Goal: Find specific page/section

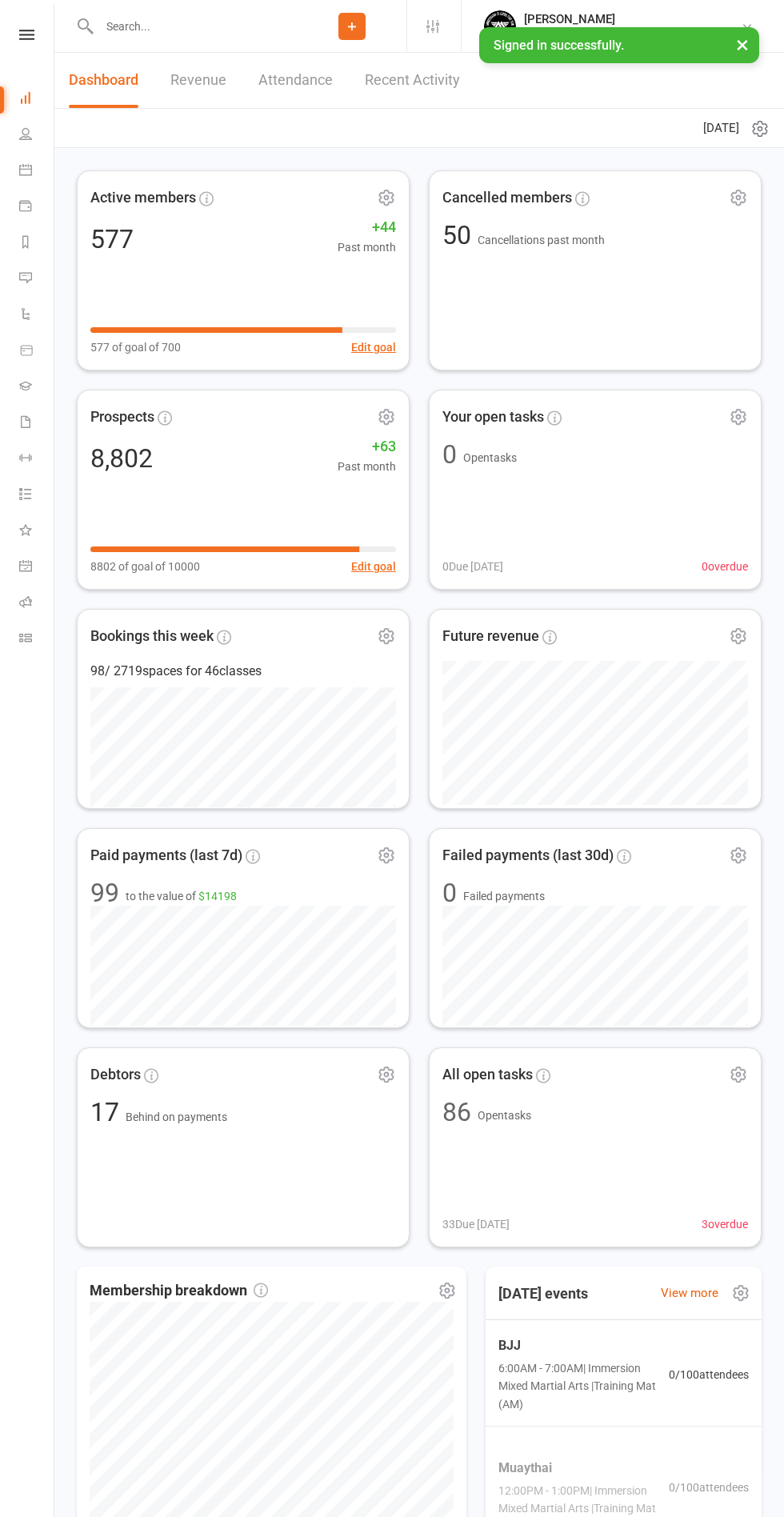
click at [131, 68] on link "Dashboard" at bounding box center [104, 80] width 70 height 55
click at [173, 26] on input "text" at bounding box center [196, 26] width 203 height 22
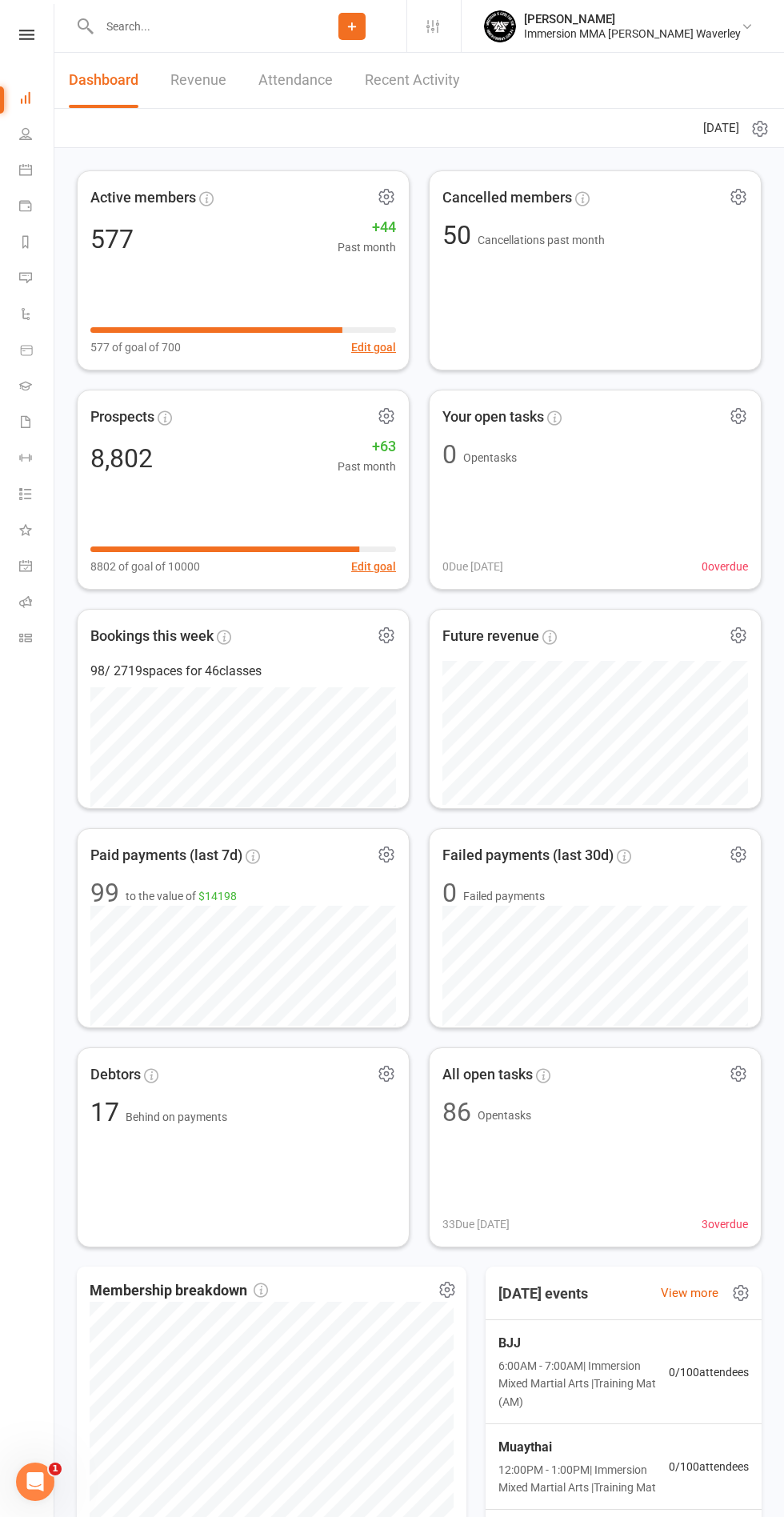
click at [170, 26] on input "text" at bounding box center [196, 26] width 203 height 22
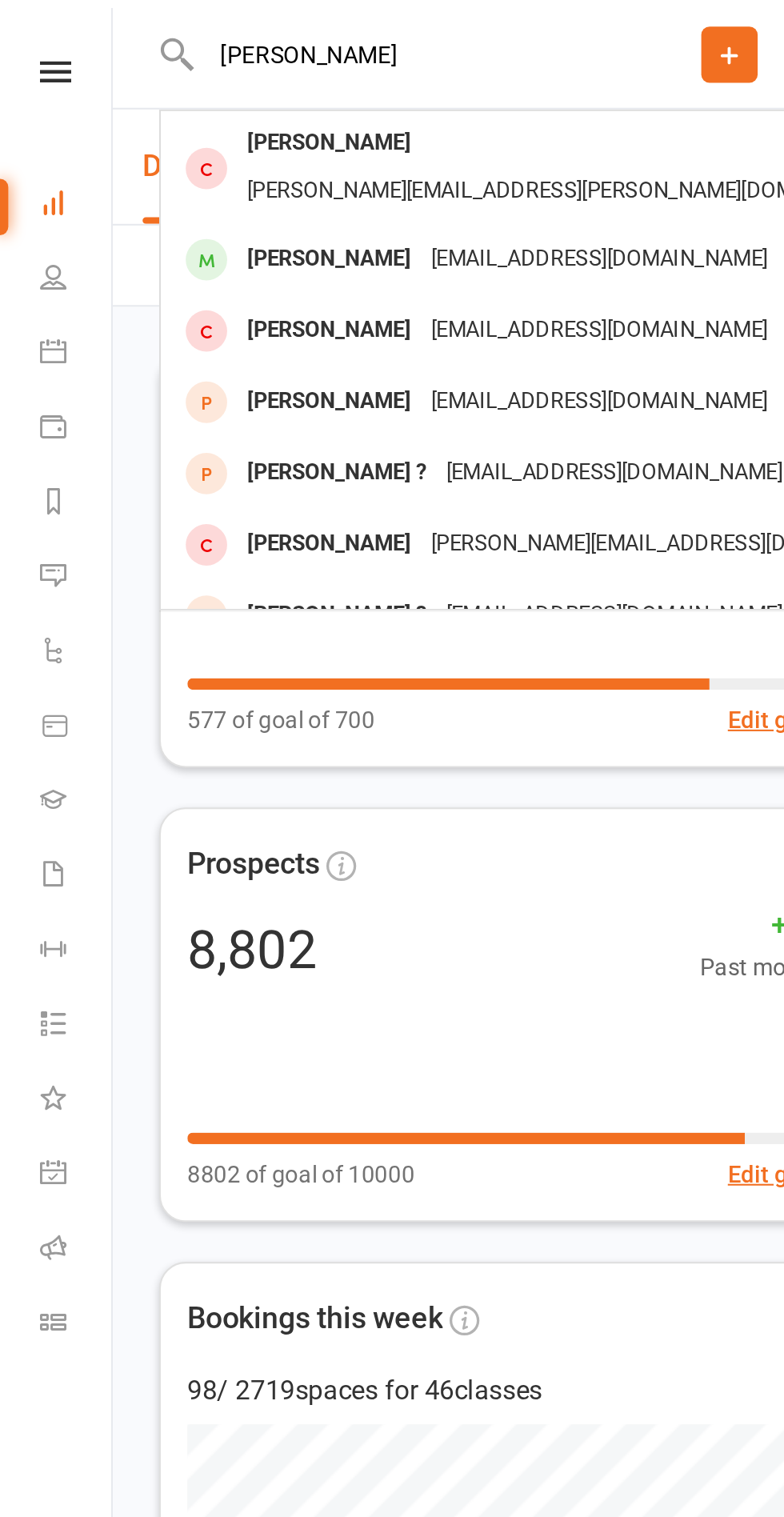
type input "[PERSON_NAME]"
click at [132, 73] on div "[PERSON_NAME]" at bounding box center [159, 69] width 89 height 23
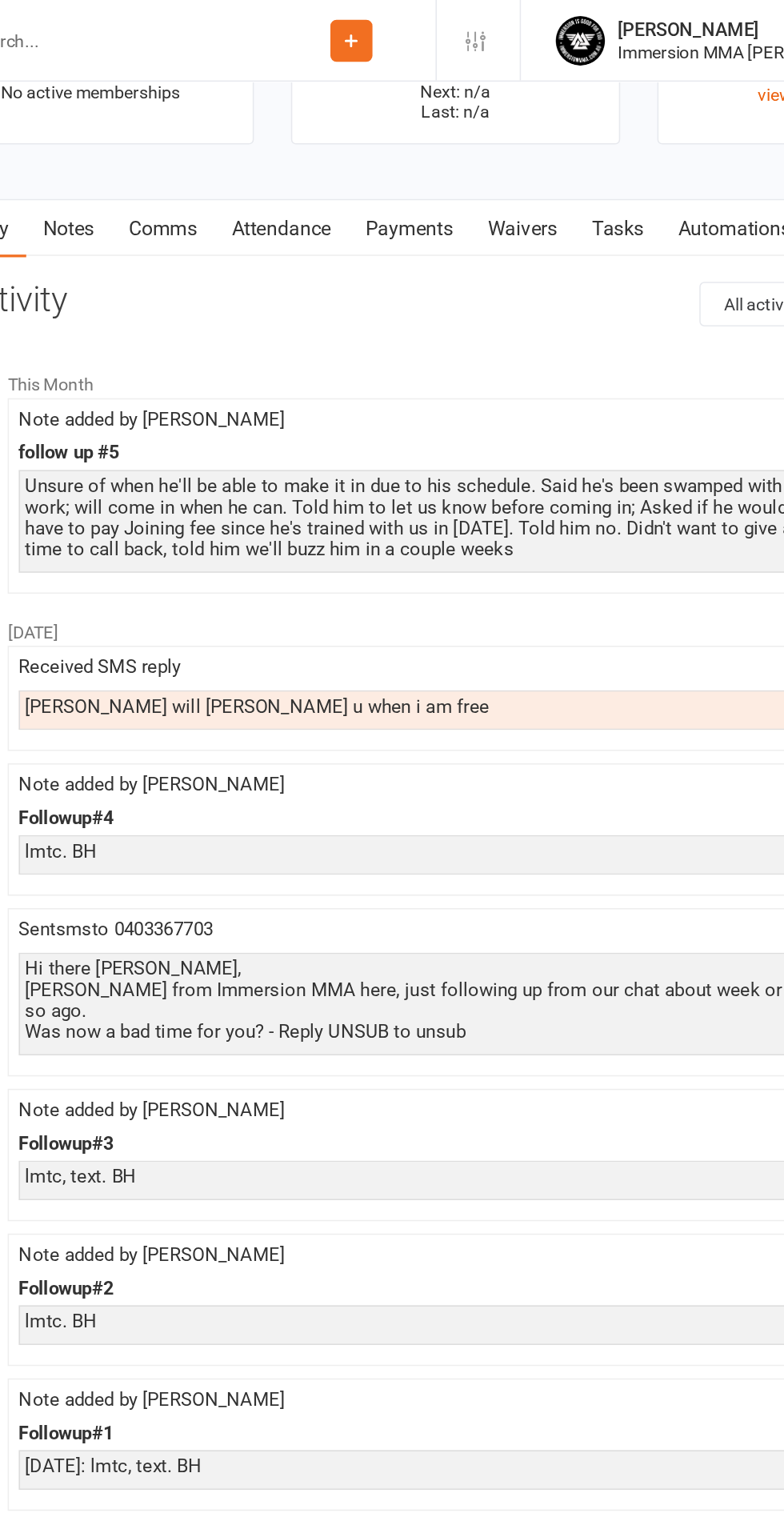
scroll to position [1789, 0]
